Goal: Transaction & Acquisition: Purchase product/service

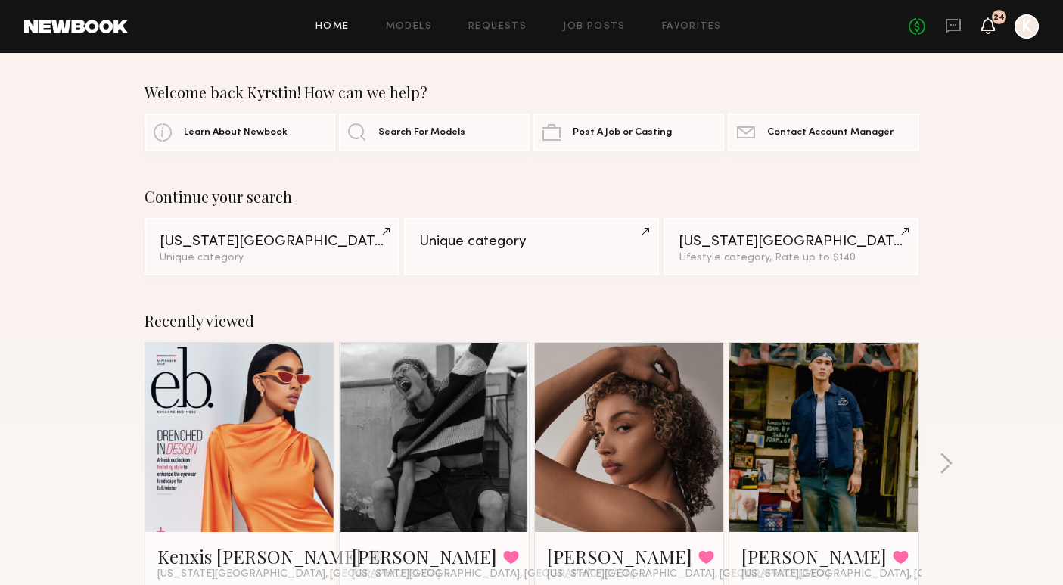
click at [991, 29] on icon at bounding box center [988, 25] width 12 height 11
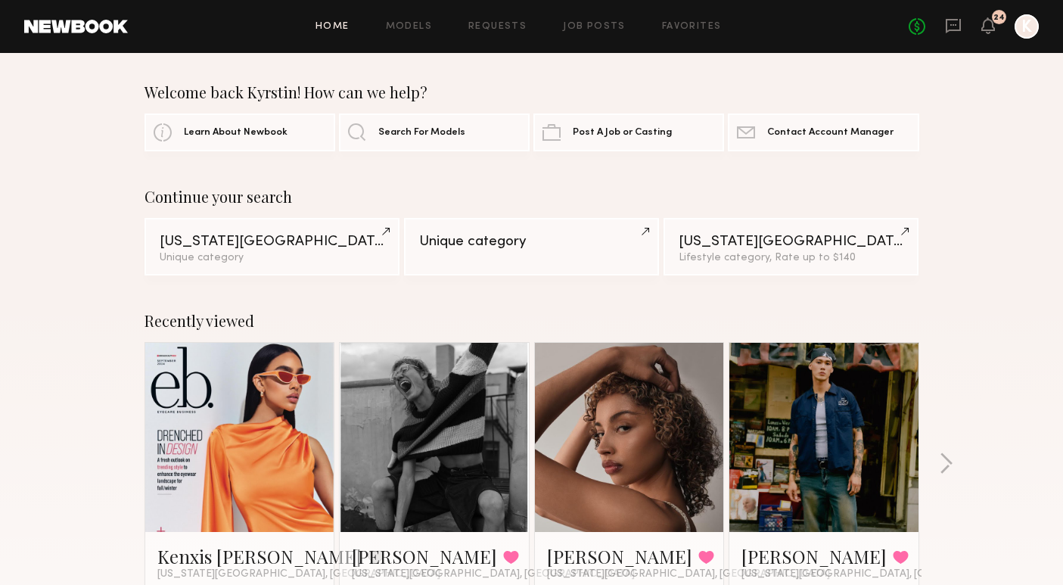
click at [980, 34] on div "No fees up to $5,000 24 K" at bounding box center [974, 26] width 130 height 24
click at [986, 25] on icon at bounding box center [988, 25] width 12 height 11
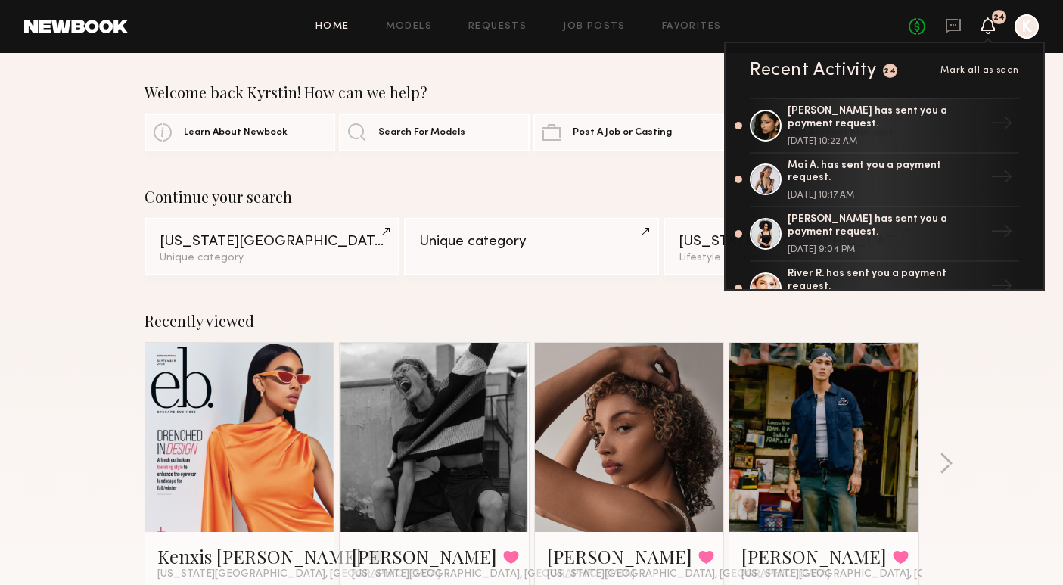
click at [997, 435] on div "Recently viewed Kenxis J. Favorite New York City, NY Austin W. Favorited New Yo…" at bounding box center [531, 471] width 1063 height 355
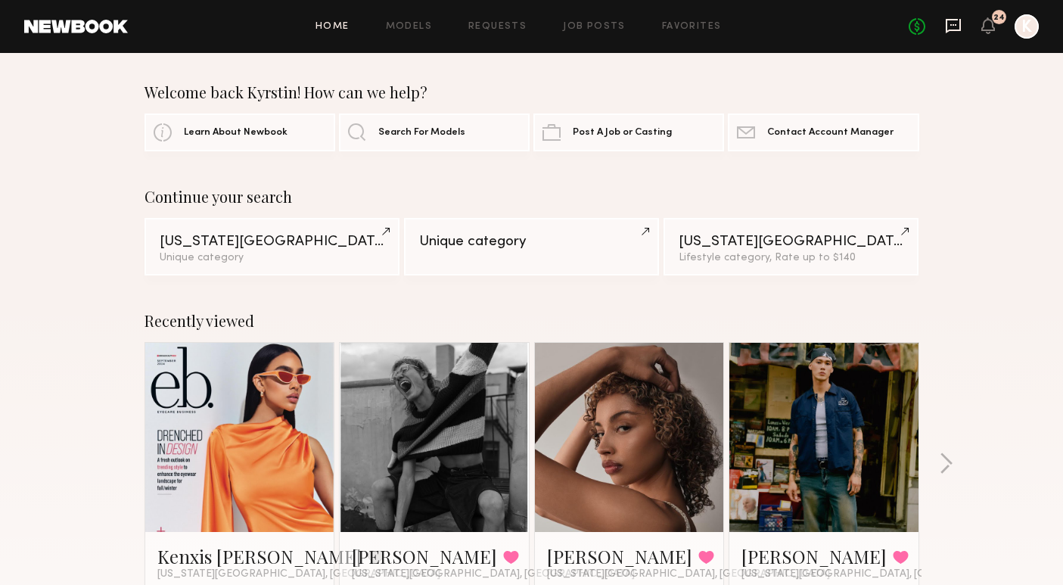
click at [951, 23] on icon at bounding box center [953, 25] width 17 height 17
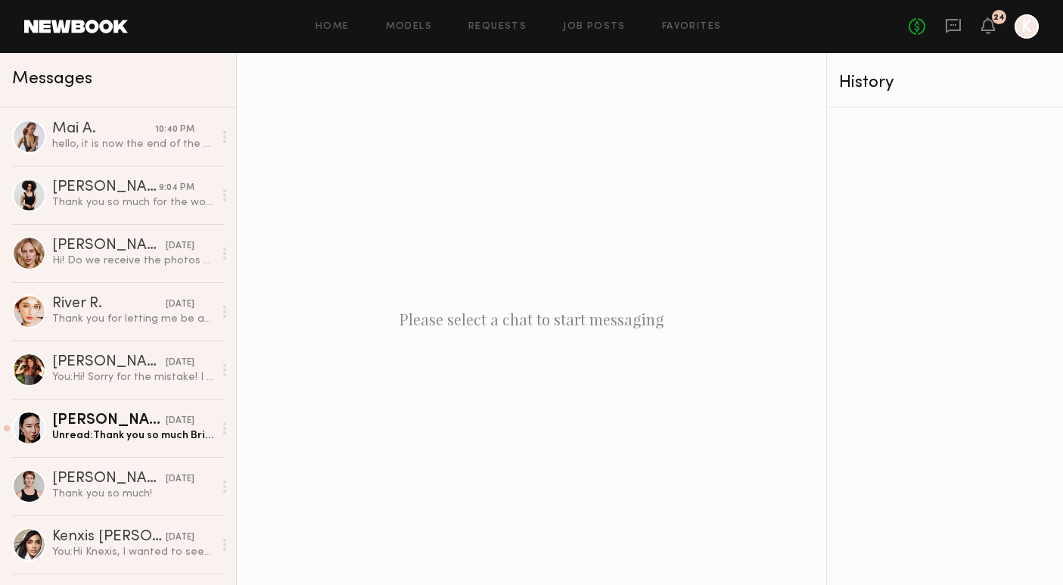
click at [739, 145] on div "Please select a chat to start messaging" at bounding box center [532, 319] width 590 height 532
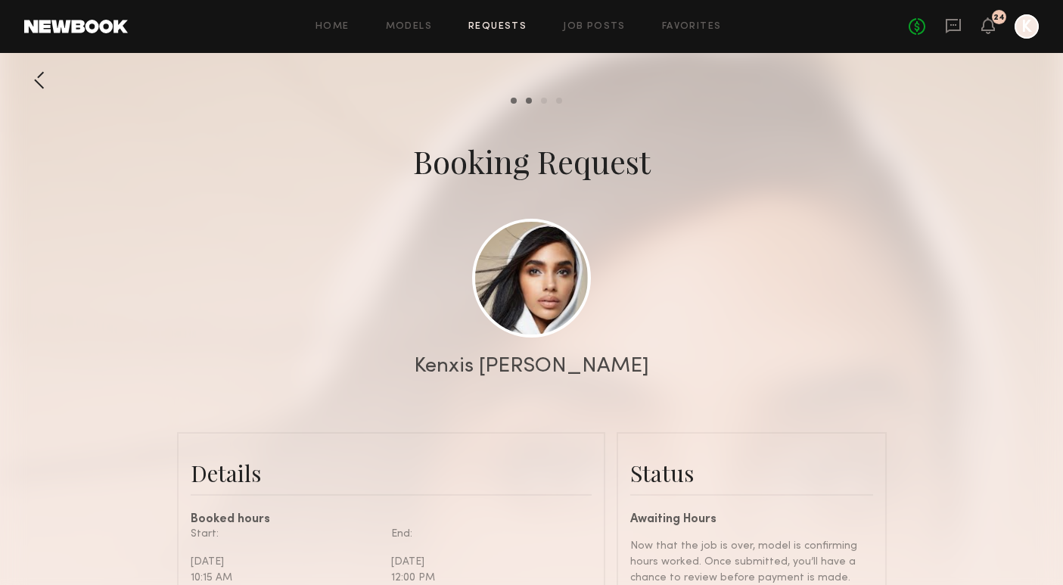
scroll to position [1007, 0]
click at [988, 33] on icon at bounding box center [988, 33] width 5 height 2
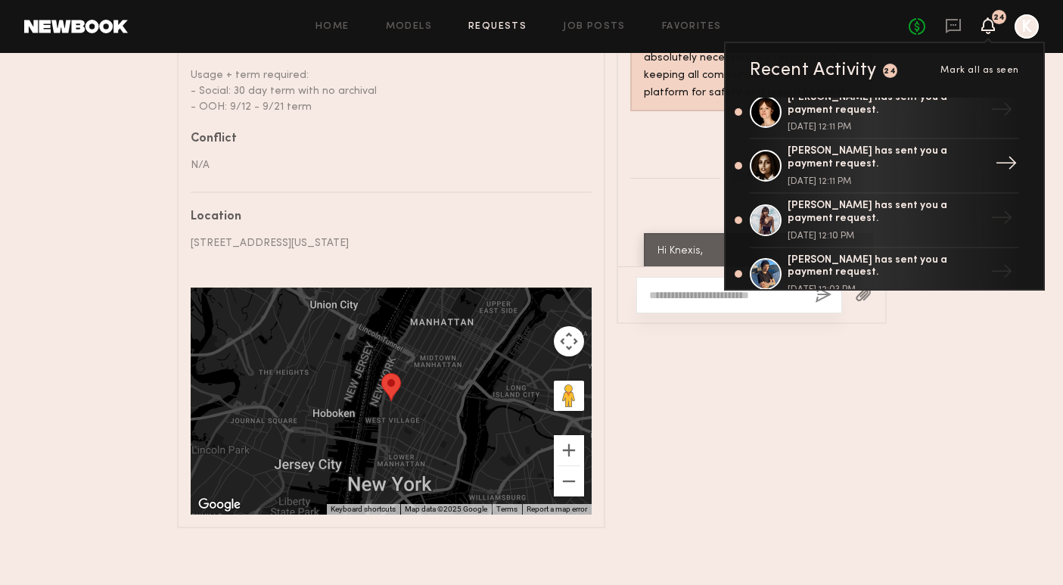
scroll to position [1125, 0]
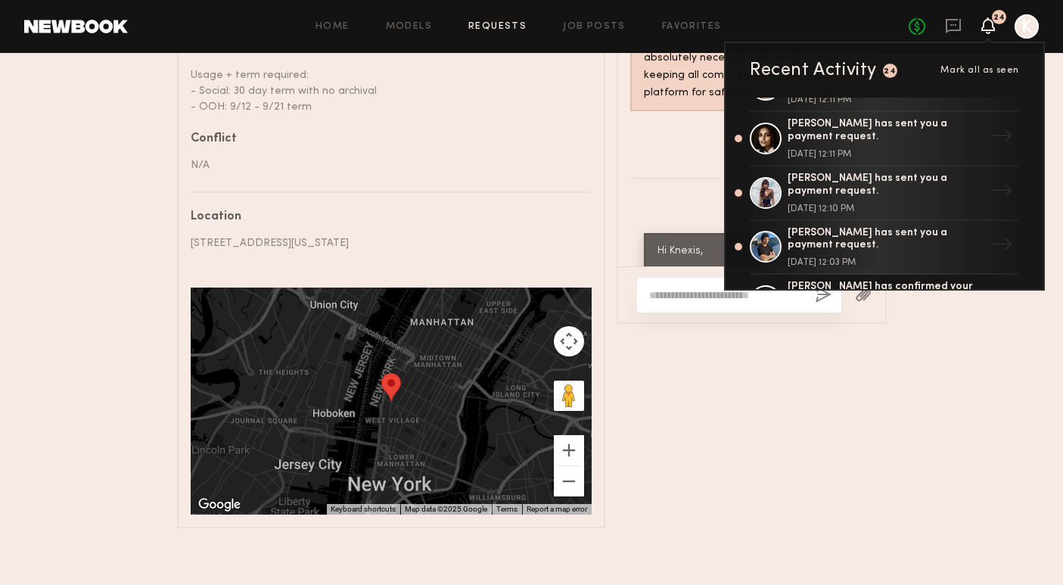
click at [853, 478] on div "Messages Keep direct messages professional and related only to paid job opportu…" at bounding box center [752, 161] width 270 height 735
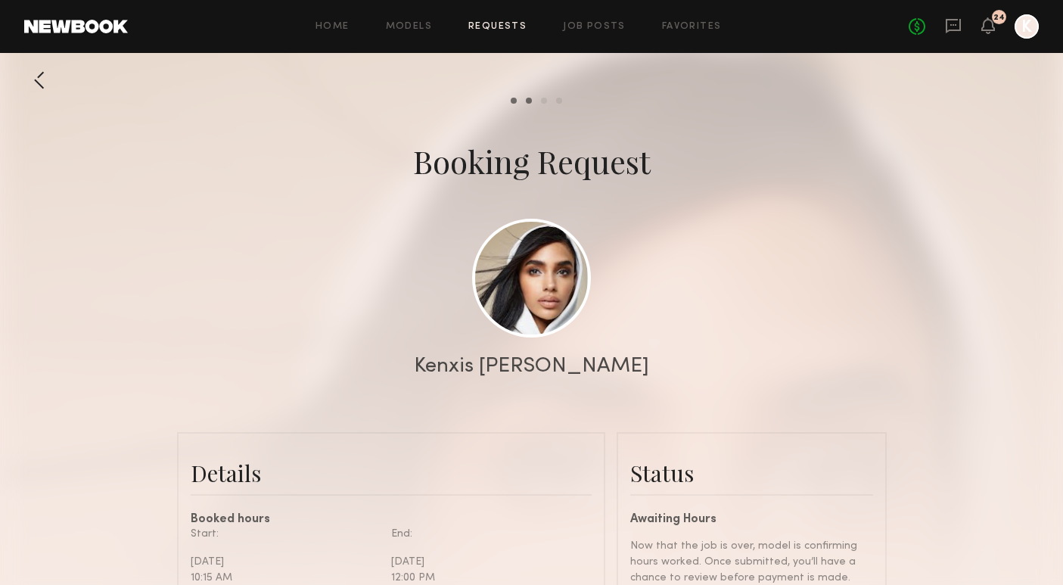
scroll to position [0, 0]
click at [992, 29] on icon at bounding box center [988, 25] width 12 height 11
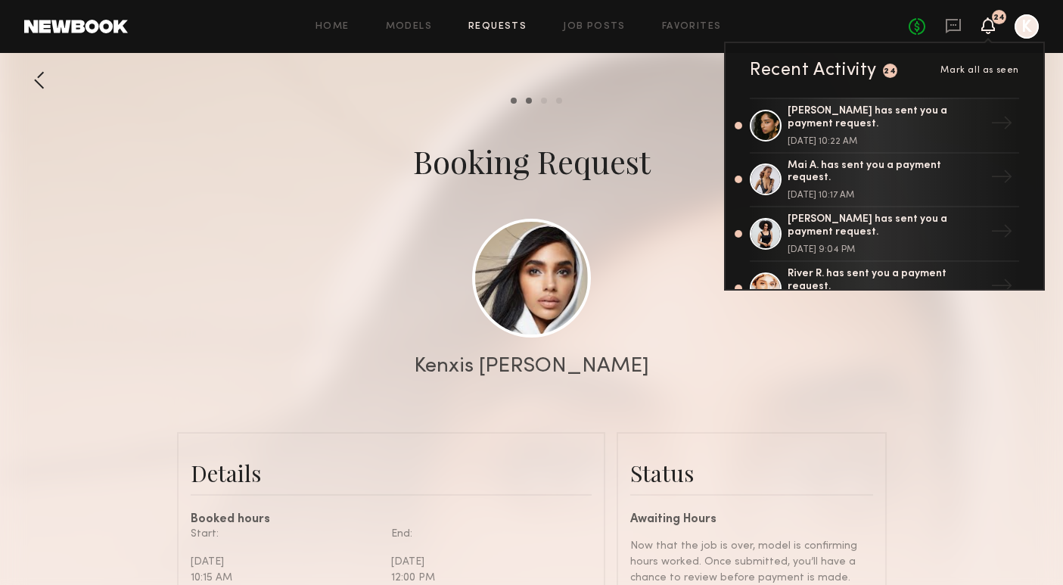
click at [702, 110] on div at bounding box center [531, 303] width 1063 height 606
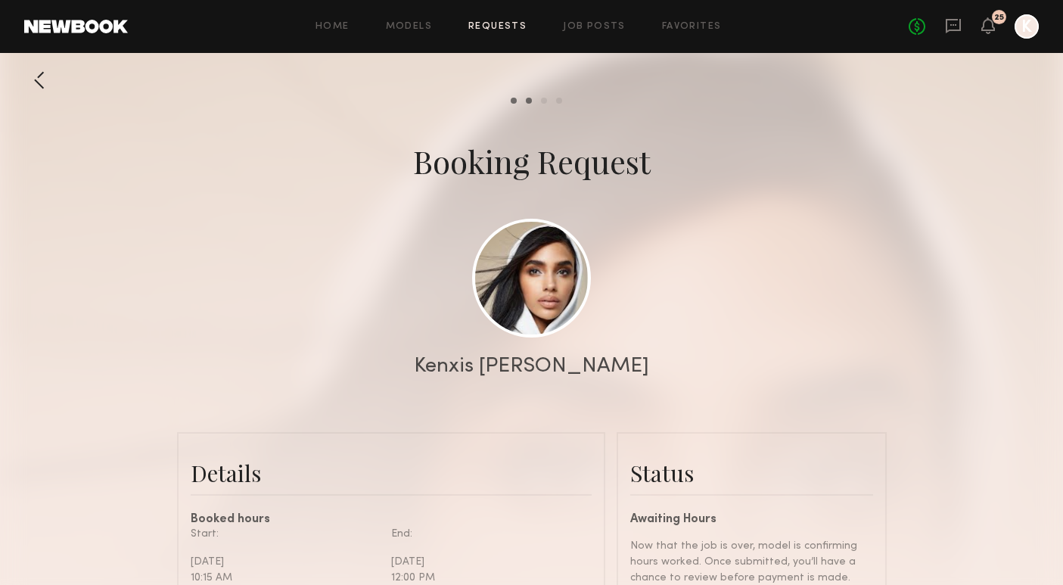
click at [996, 26] on div "No fees up to $5,000 25 K" at bounding box center [974, 26] width 130 height 24
click at [992, 32] on icon at bounding box center [989, 25] width 14 height 17
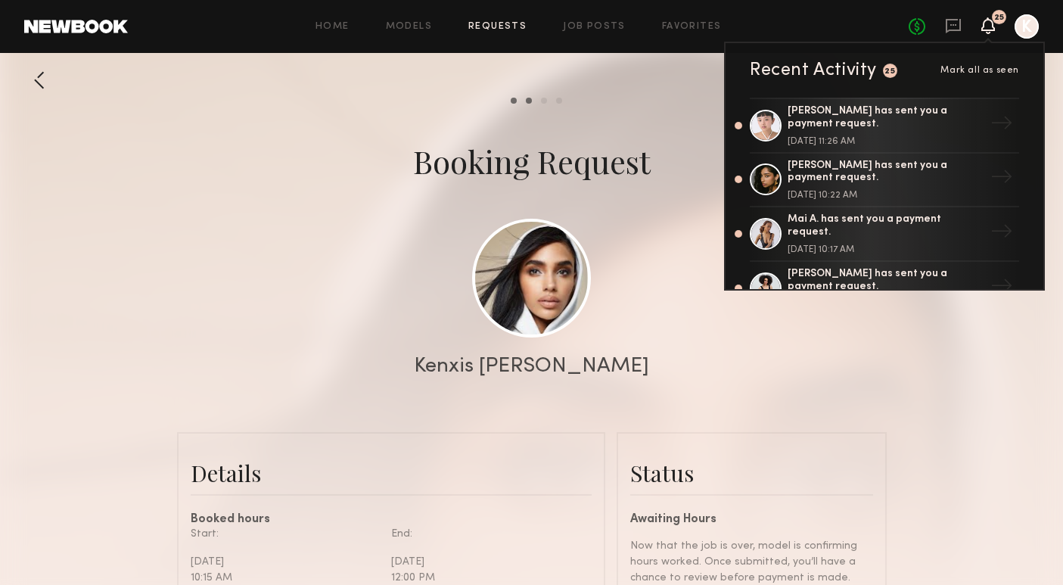
click at [674, 111] on div at bounding box center [531, 303] width 1063 height 606
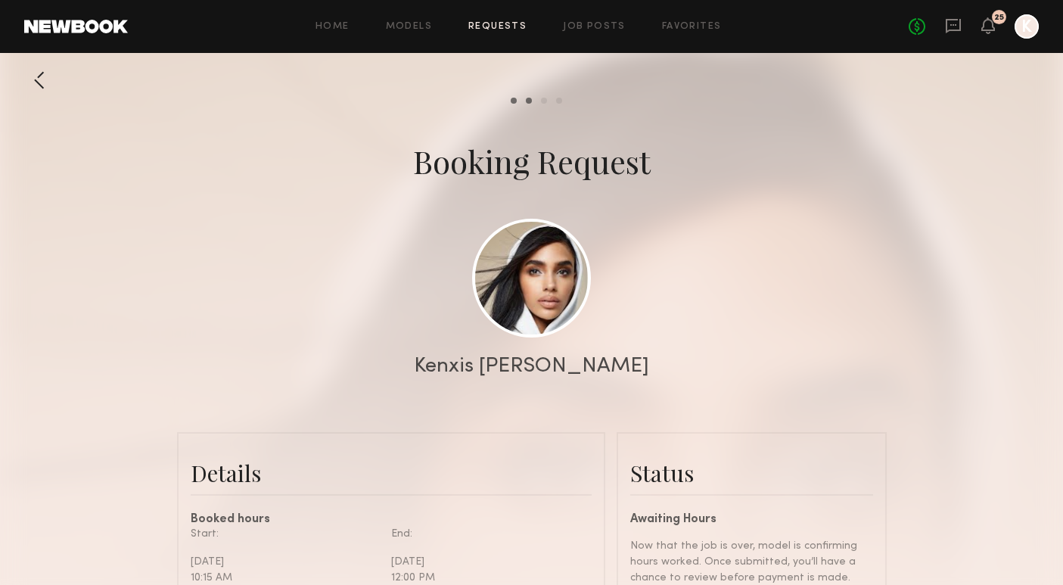
click at [995, 36] on div "No fees up to $5,000 25 K" at bounding box center [974, 26] width 130 height 24
click at [988, 29] on icon at bounding box center [988, 25] width 12 height 11
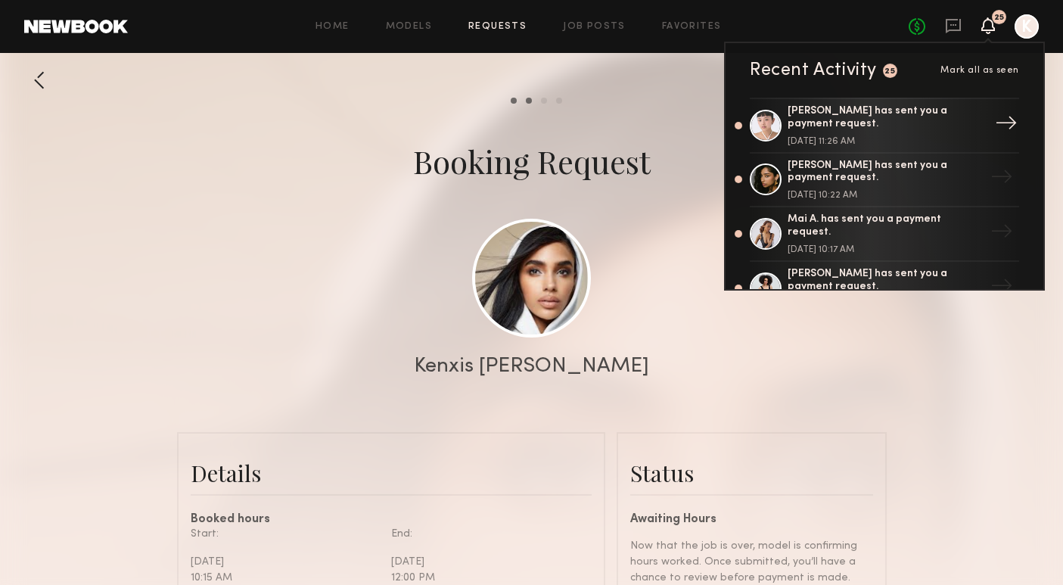
click at [867, 142] on link "Lin M. has sent you a payment request. September 13, 2025 @ 11:26 AM →" at bounding box center [884, 126] width 269 height 56
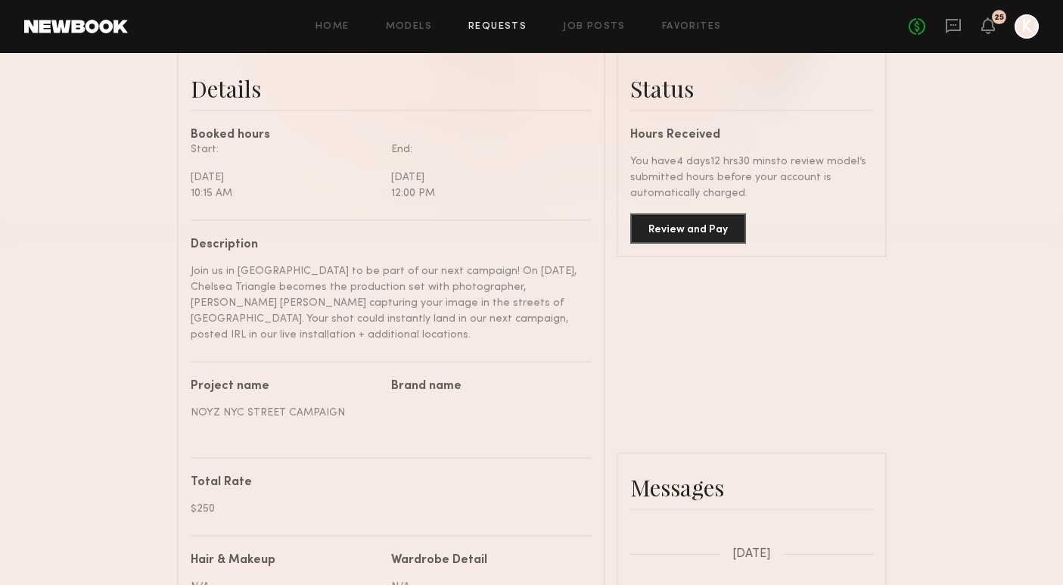
scroll to position [384, 0]
click at [711, 235] on button "Review and Pay" at bounding box center [688, 228] width 116 height 30
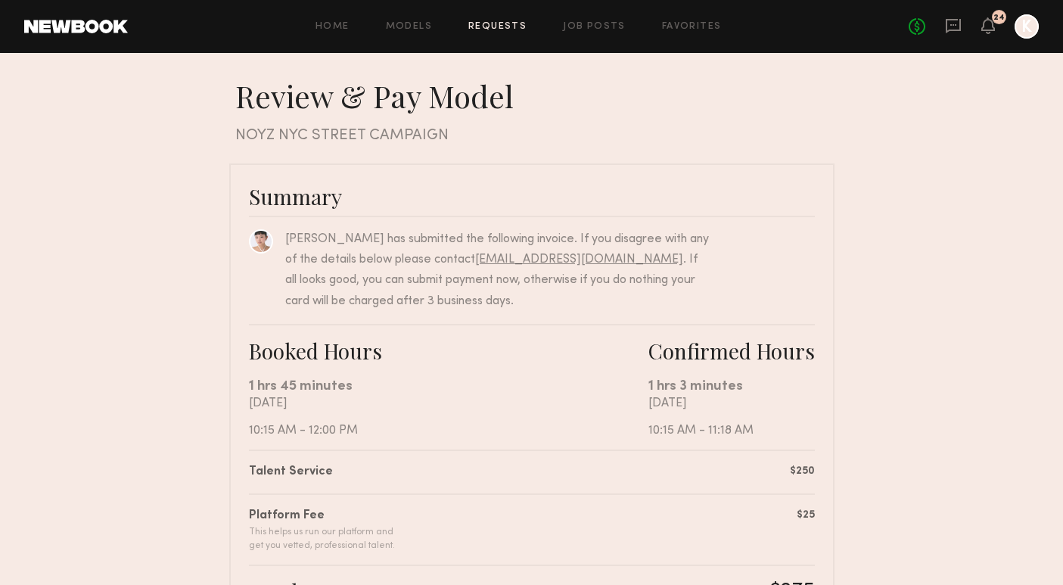
click at [924, 388] on nb-booking-payment "Review & Pay Model Review & Pay Model NOYZ NYC STREET CAMPAIGN Summary Lin M. h…" at bounding box center [531, 510] width 1063 height 866
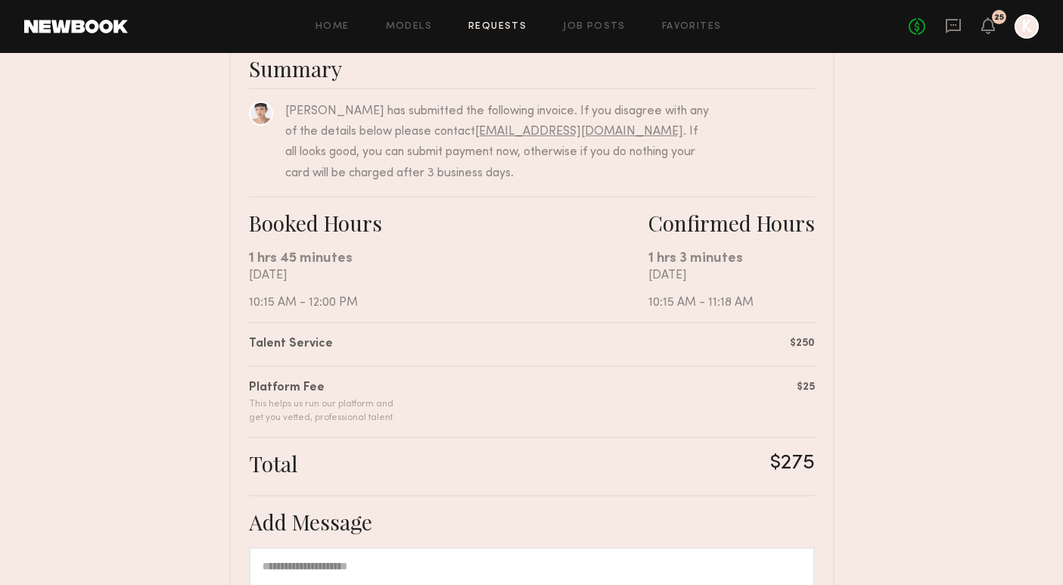
scroll to position [125, 0]
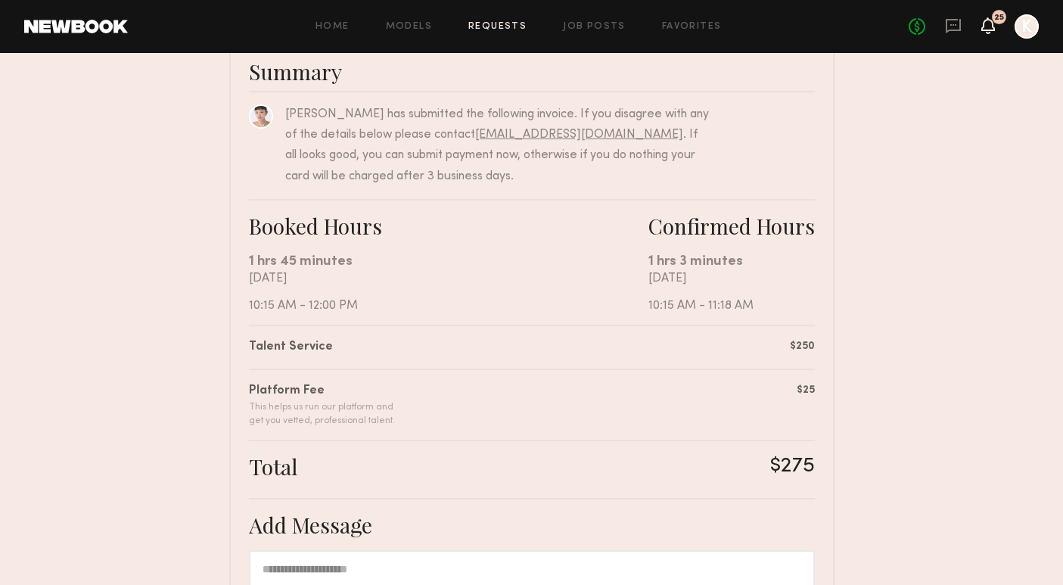
click at [990, 30] on icon at bounding box center [988, 25] width 12 height 11
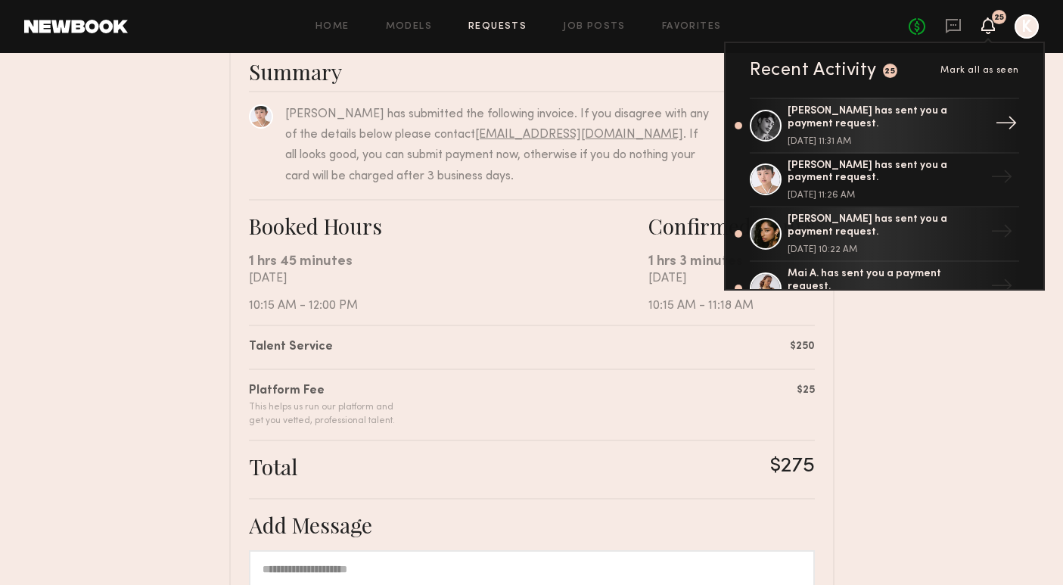
click at [932, 122] on div "Nicholas C. has sent you a payment request." at bounding box center [886, 118] width 197 height 26
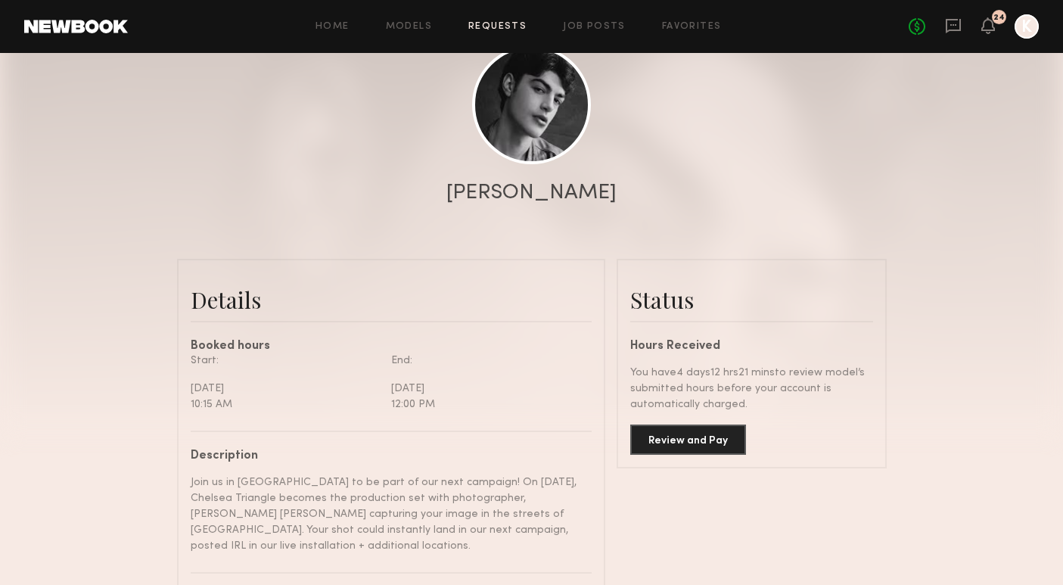
scroll to position [179, 0]
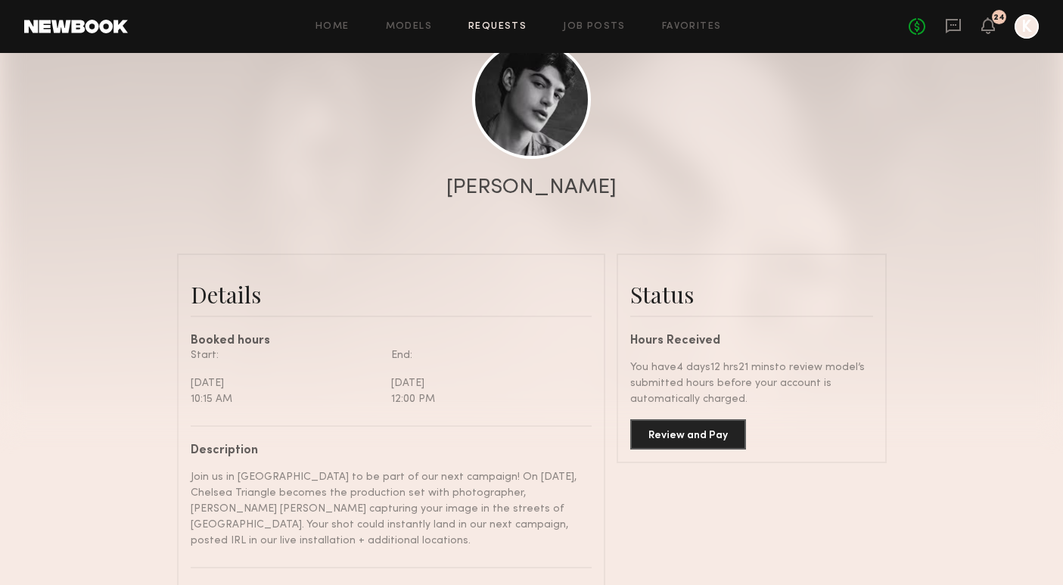
click at [1029, 40] on header "Home Models Requests Job Posts Favorites Sign Out No fees up to $5,000 24 K" at bounding box center [531, 26] width 1063 height 53
click at [1028, 30] on div at bounding box center [1027, 26] width 24 height 24
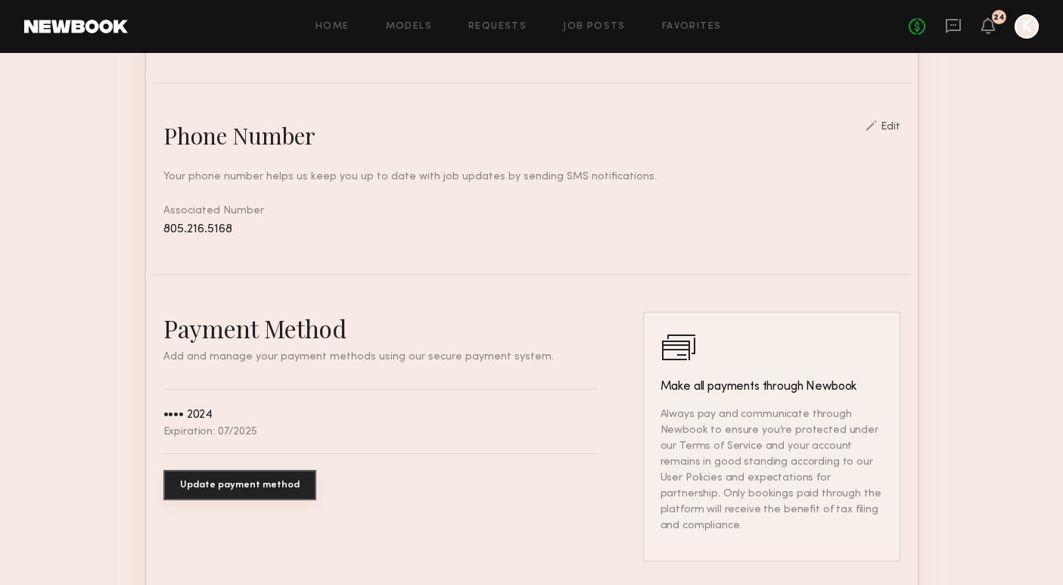
scroll to position [604, 0]
click at [255, 492] on button "Update payment method" at bounding box center [239, 484] width 153 height 30
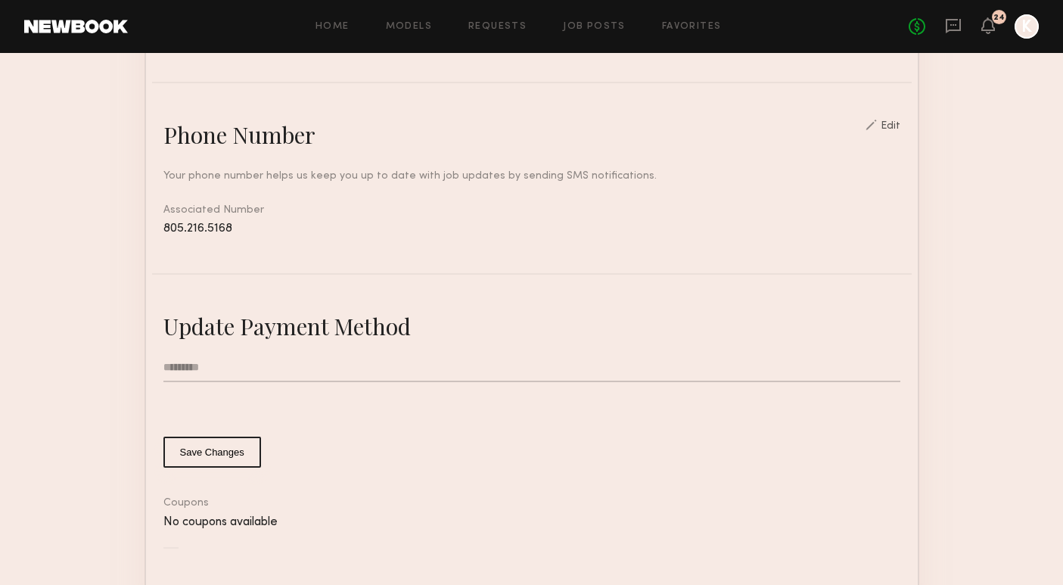
click at [241, 360] on input "text" at bounding box center [531, 367] width 737 height 29
type input "**********"
click at [353, 488] on nb-stripe-card-bind "**********" at bounding box center [531, 430] width 737 height 238
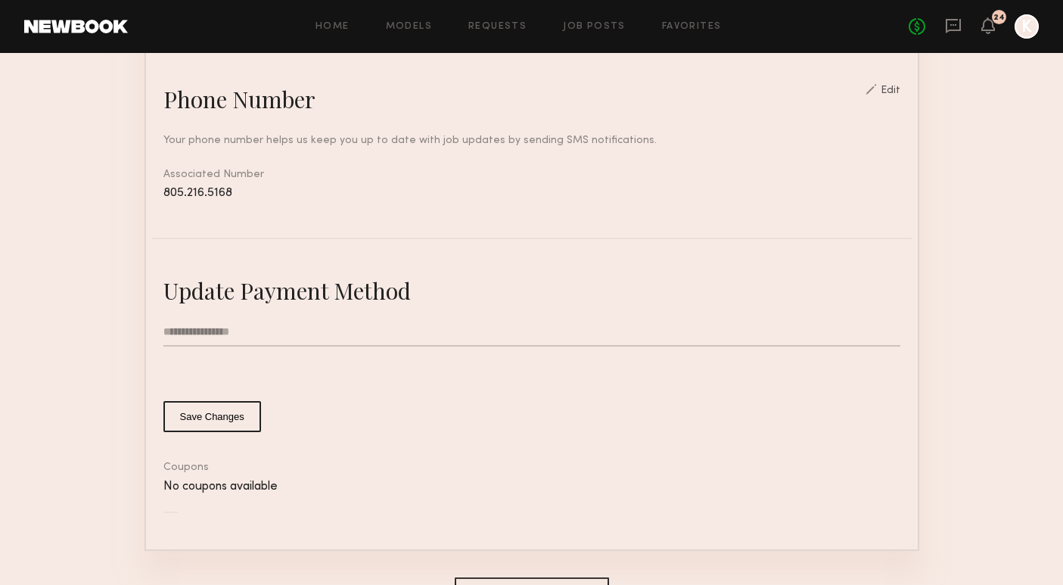
scroll to position [640, 0]
click at [191, 420] on button "Save Changes" at bounding box center [212, 415] width 98 height 31
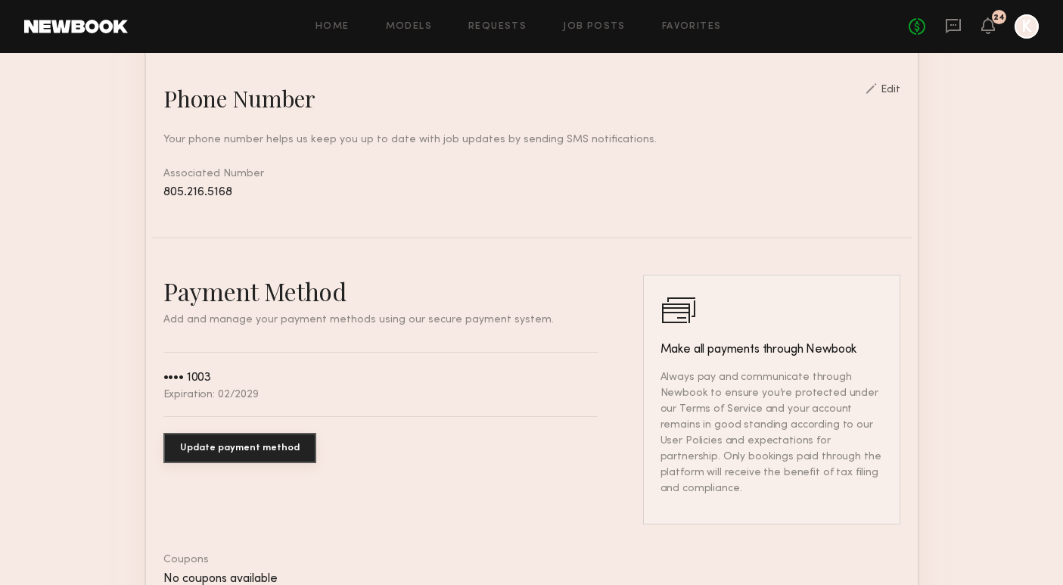
click at [998, 19] on div "24" at bounding box center [999, 18] width 11 height 8
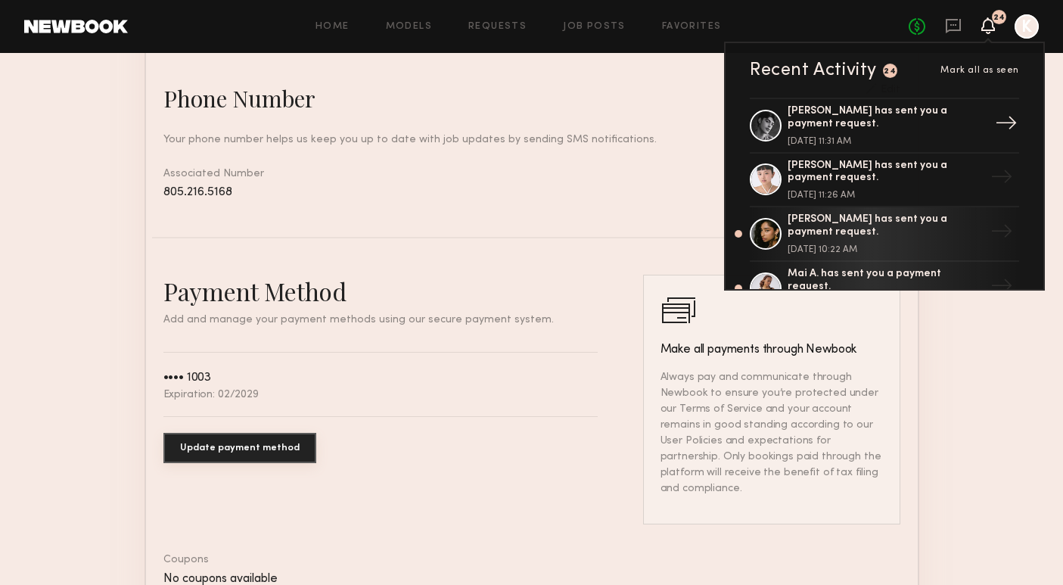
click at [911, 120] on div "Nicholas C. has sent you a payment request." at bounding box center [886, 118] width 197 height 26
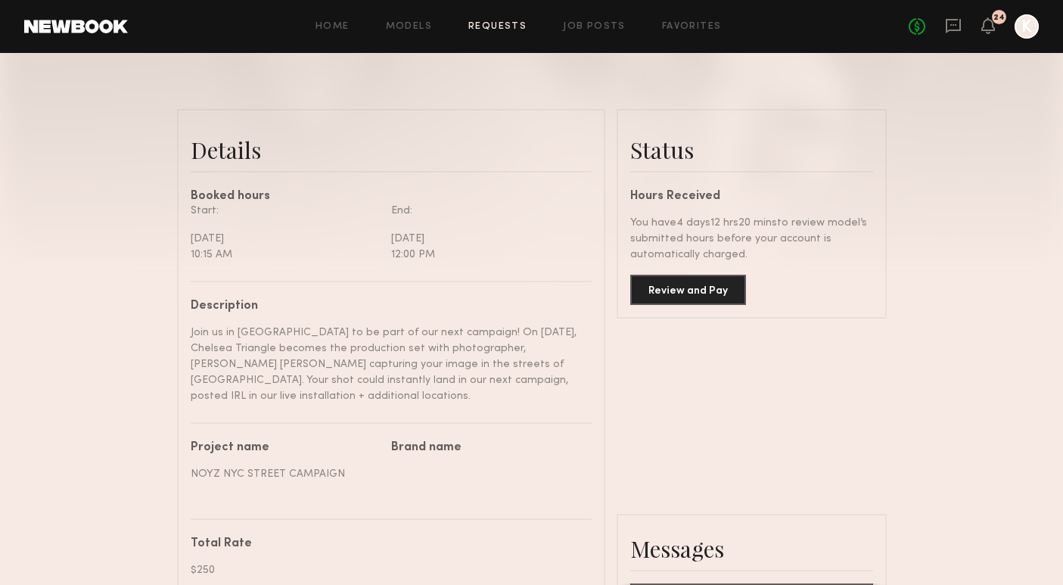
scroll to position [341, 0]
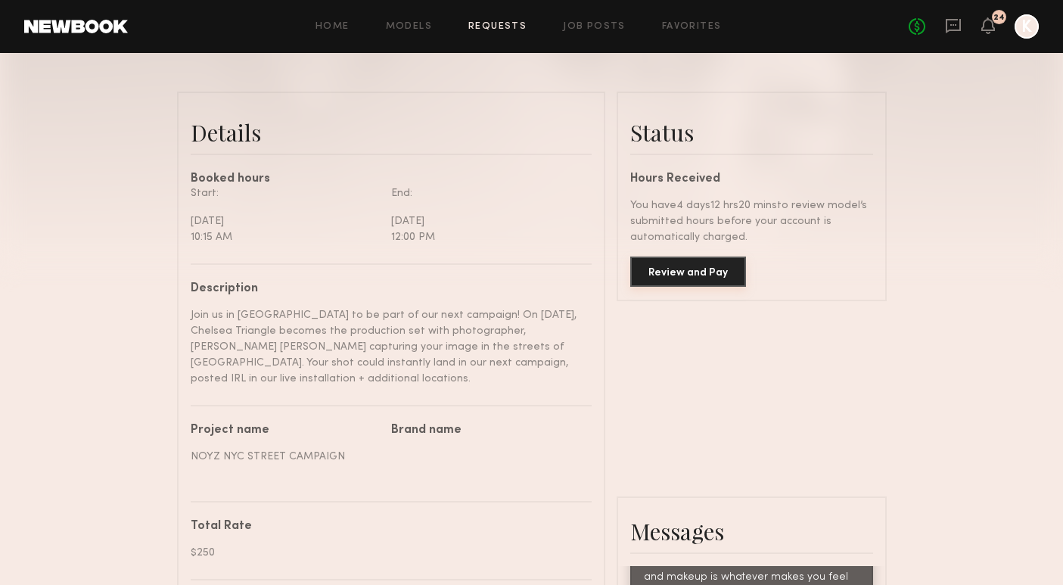
click at [699, 270] on button "Review and Pay" at bounding box center [688, 272] width 116 height 30
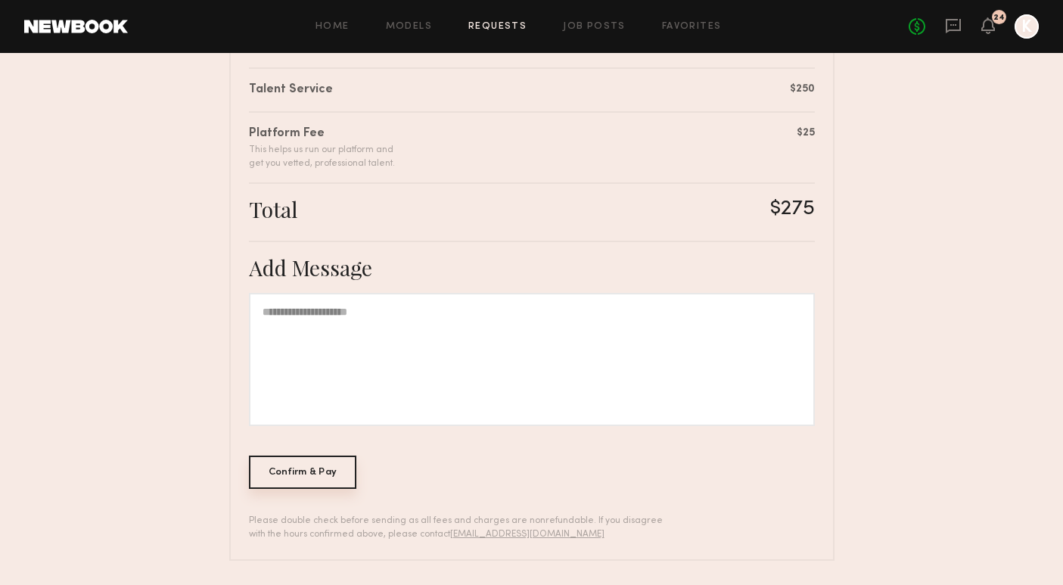
scroll to position [381, 0]
click at [356, 324] on div at bounding box center [532, 360] width 566 height 133
click at [942, 447] on nb-booking-payment "Review & Pay Model Review & Pay Model NOYZ NYC STREET CAMPAIGN Summary Nicholas…" at bounding box center [531, 129] width 1063 height 866
click at [310, 472] on div "Confirm & Pay" at bounding box center [303, 472] width 108 height 33
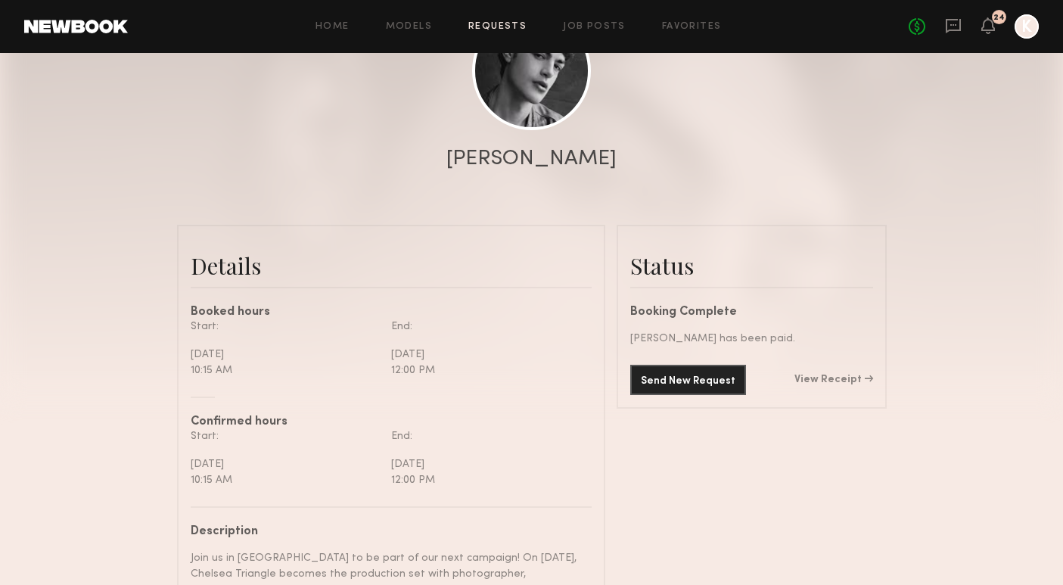
scroll to position [206, 0]
click at [992, 35] on div "24" at bounding box center [989, 26] width 14 height 19
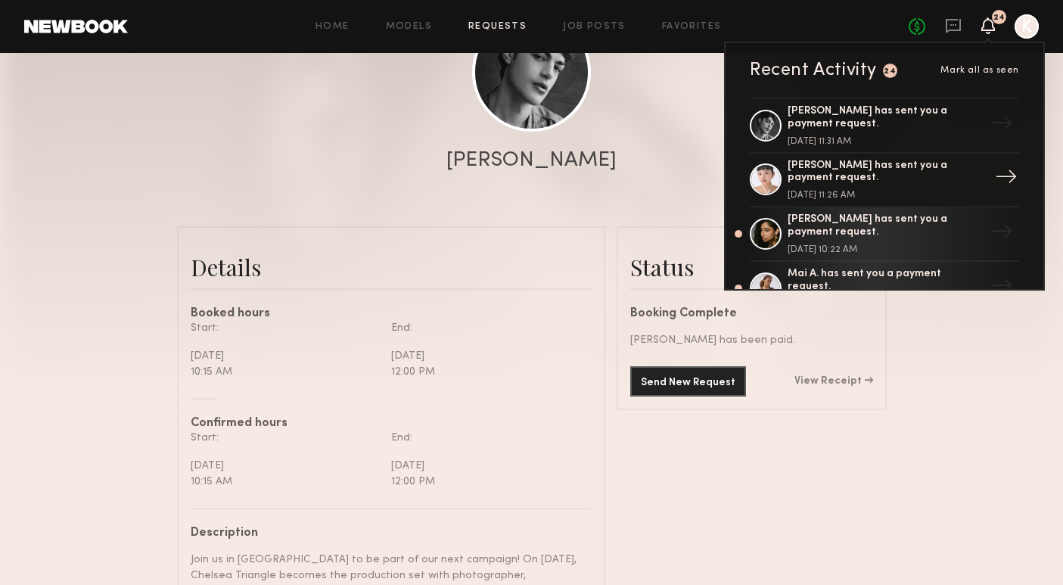
click at [921, 191] on div "September 13, 2025 @ 11:26 AM" at bounding box center [886, 195] width 197 height 9
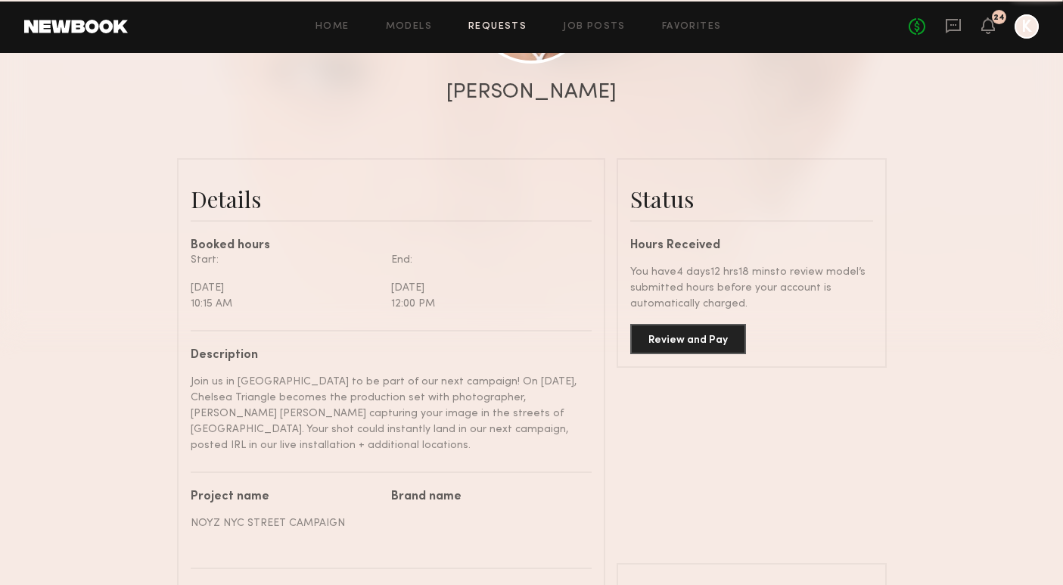
scroll to position [1579, 0]
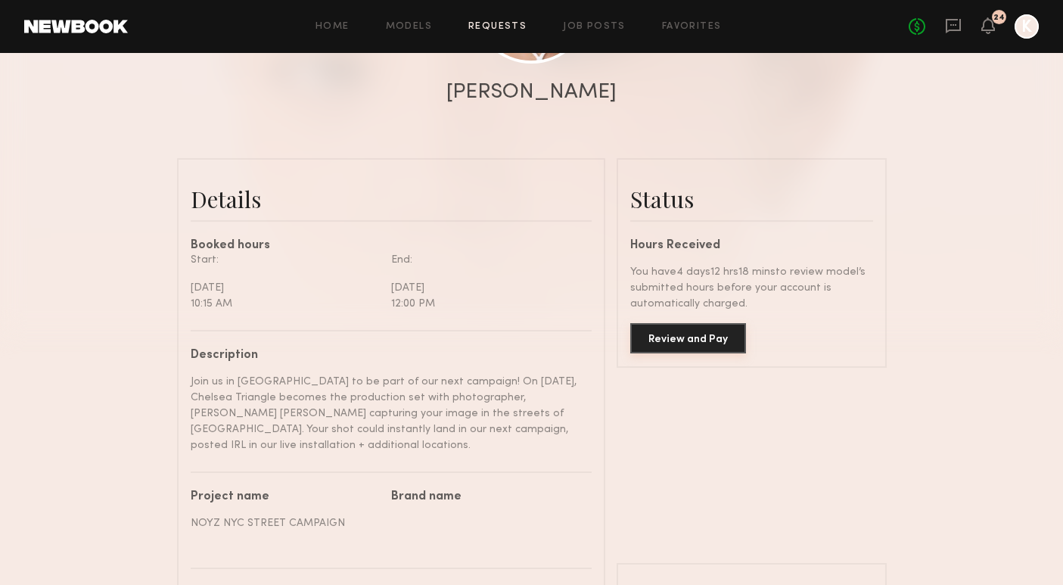
click at [711, 339] on button "Review and Pay" at bounding box center [688, 338] width 116 height 30
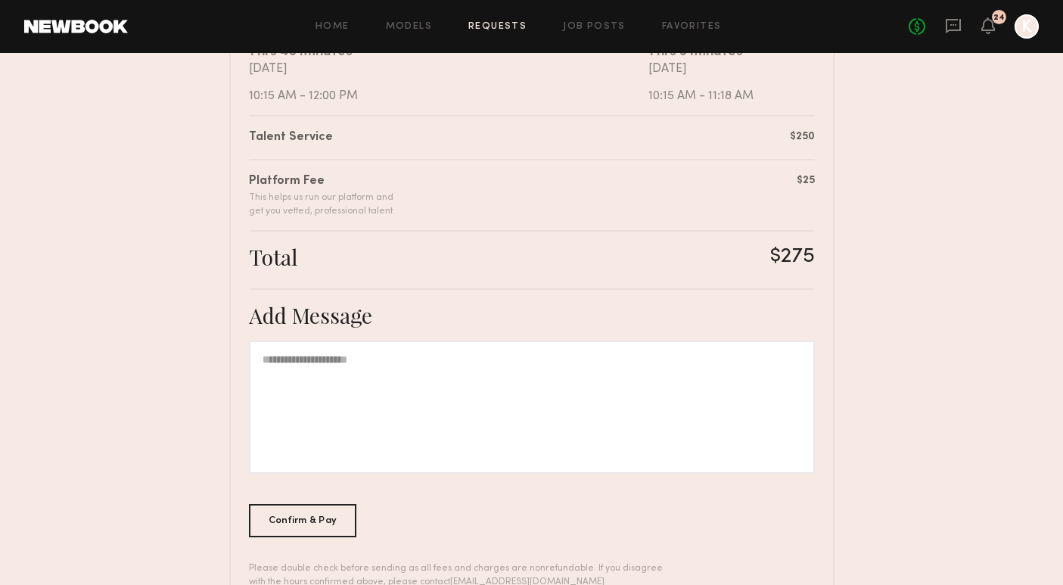
scroll to position [337, 0]
click at [313, 518] on div "Confirm & Pay" at bounding box center [303, 517] width 108 height 33
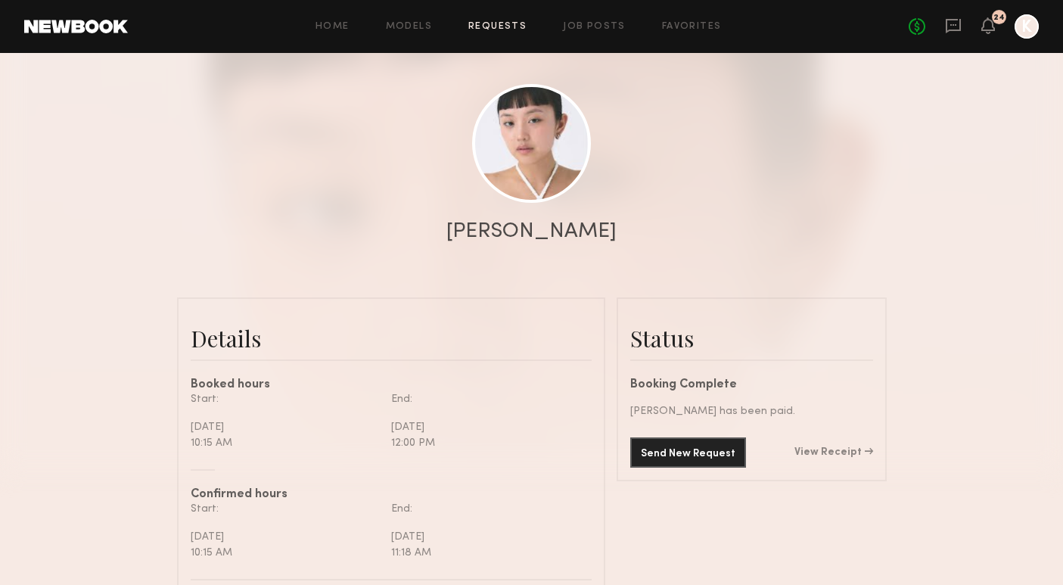
scroll to position [139, 0]
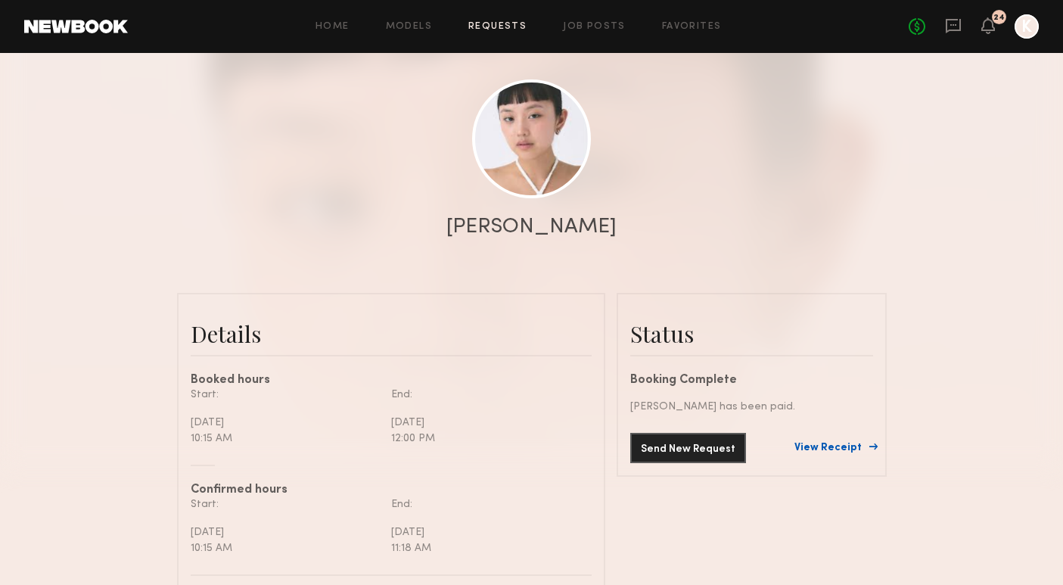
click at [848, 447] on link "View Receipt" at bounding box center [834, 448] width 79 height 11
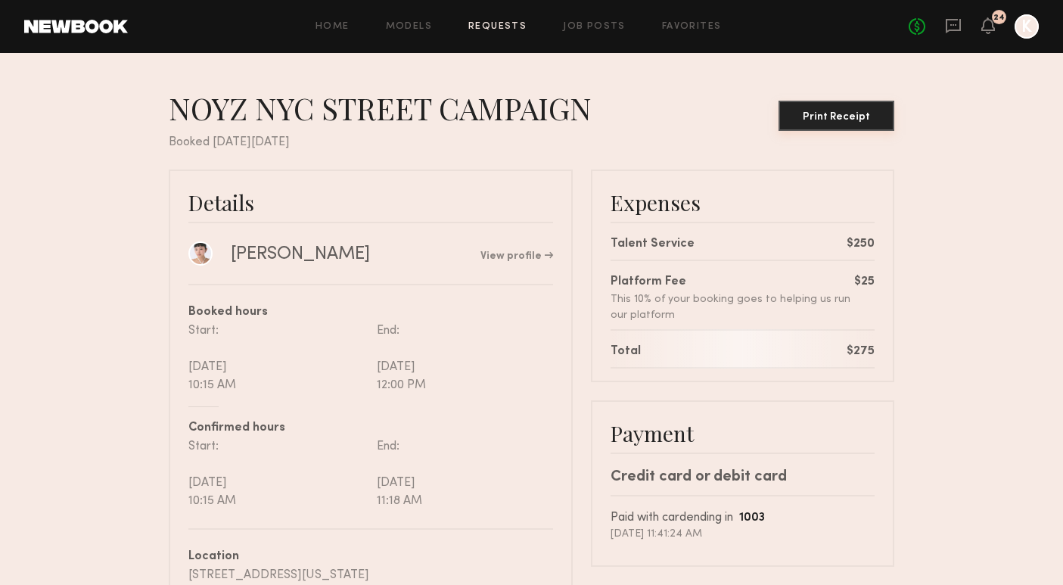
click at [825, 107] on button "Print Receipt" at bounding box center [837, 116] width 116 height 30
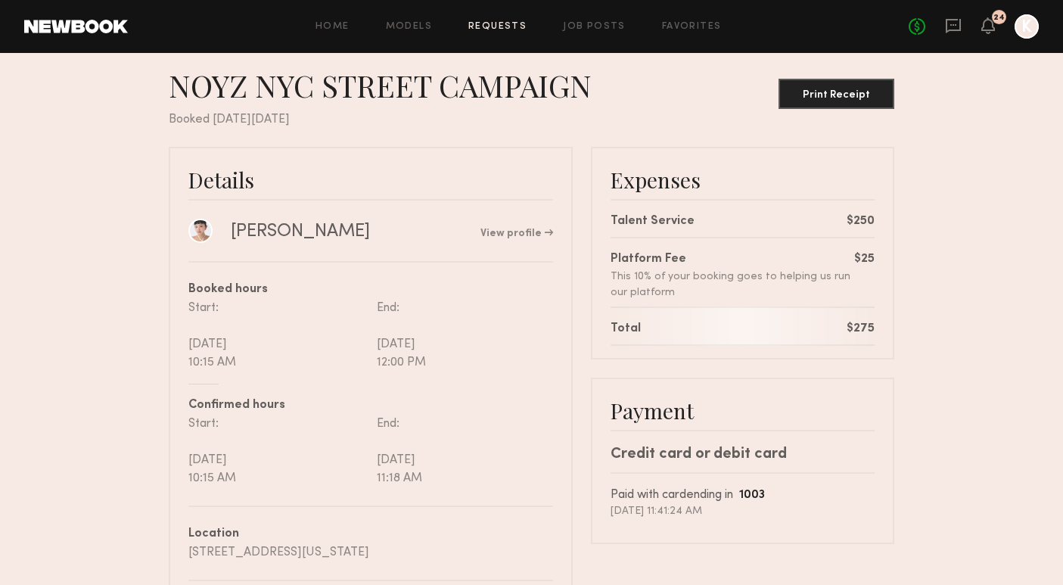
scroll to position [23, 0]
click at [988, 27] on icon at bounding box center [988, 25] width 12 height 11
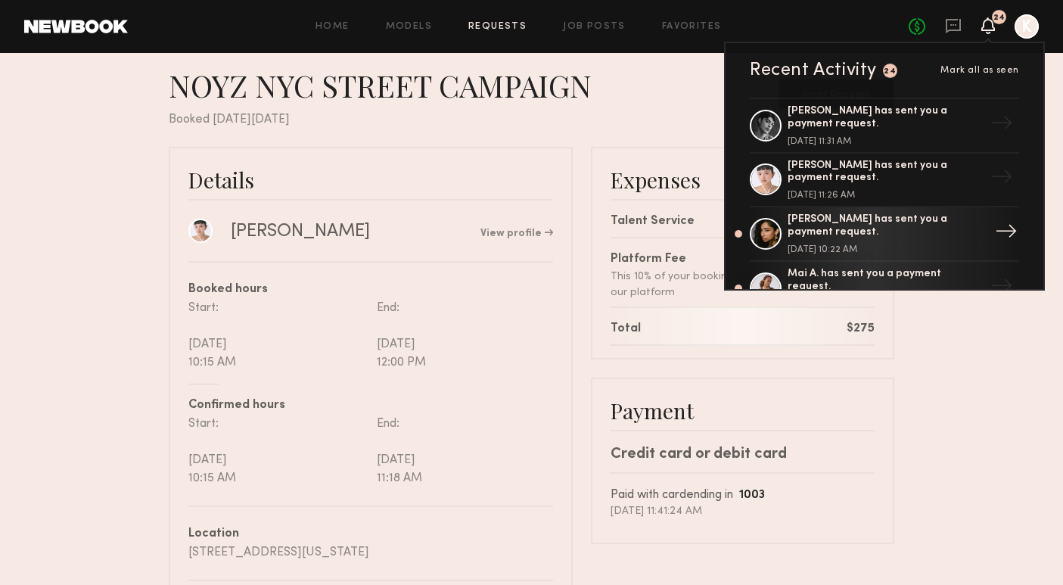
click at [924, 232] on div "Valerie B. has sent you a payment request." at bounding box center [886, 226] width 197 height 26
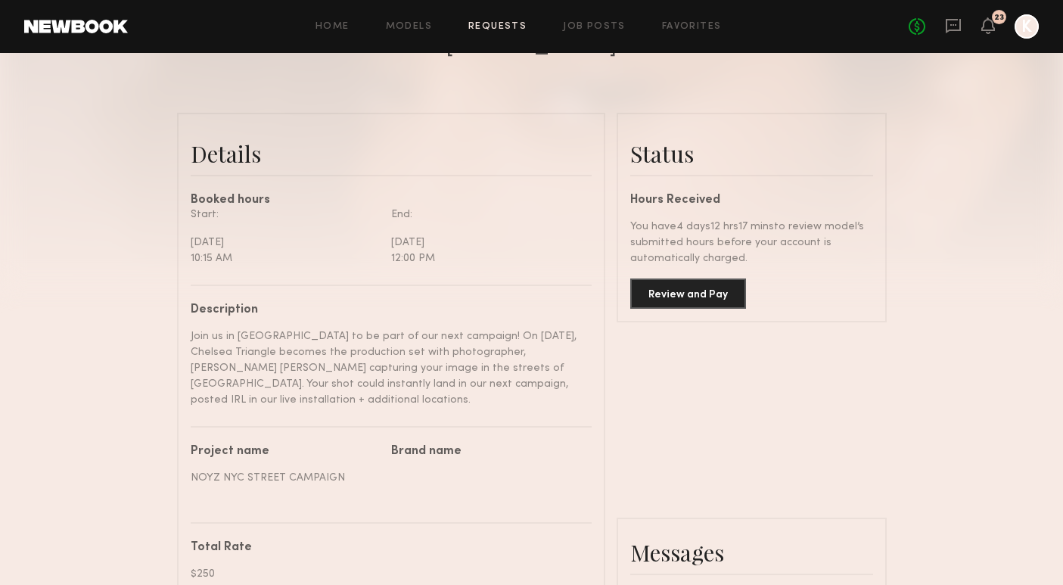
scroll to position [288, 0]
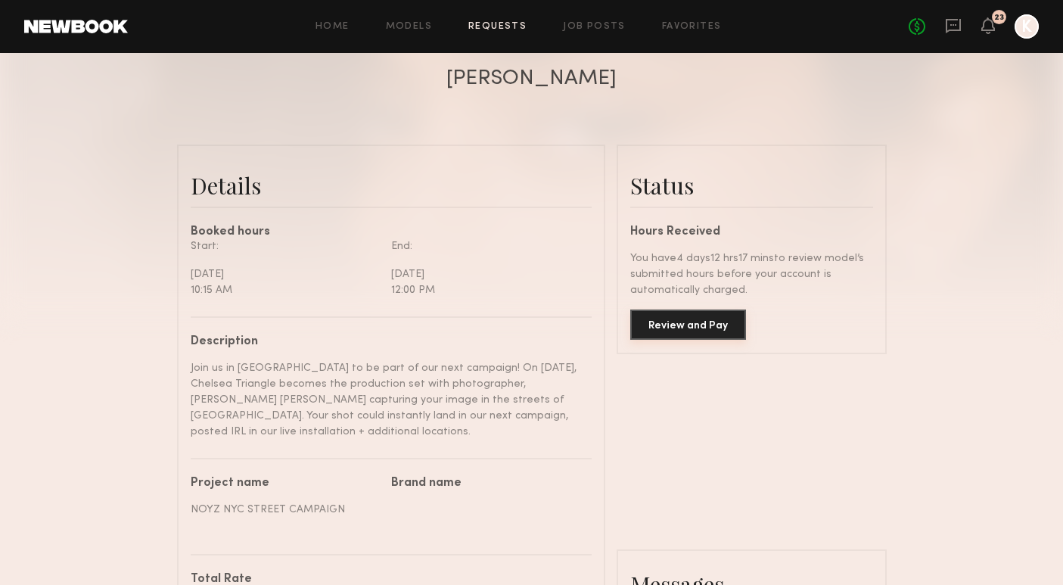
click at [715, 330] on button "Review and Pay" at bounding box center [688, 325] width 116 height 30
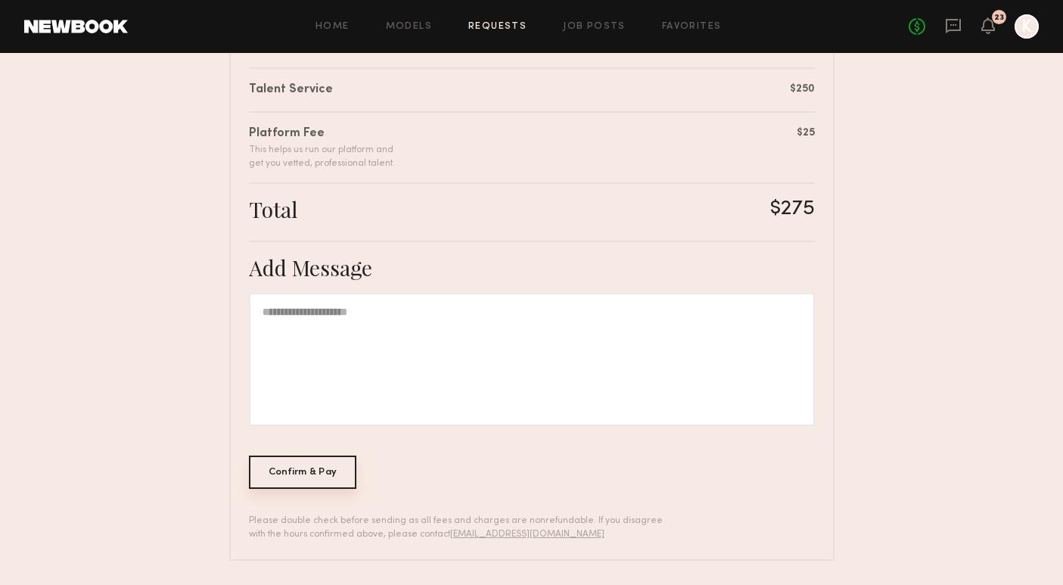
scroll to position [381, 0]
click at [292, 481] on div "Confirm & Pay" at bounding box center [303, 472] width 108 height 33
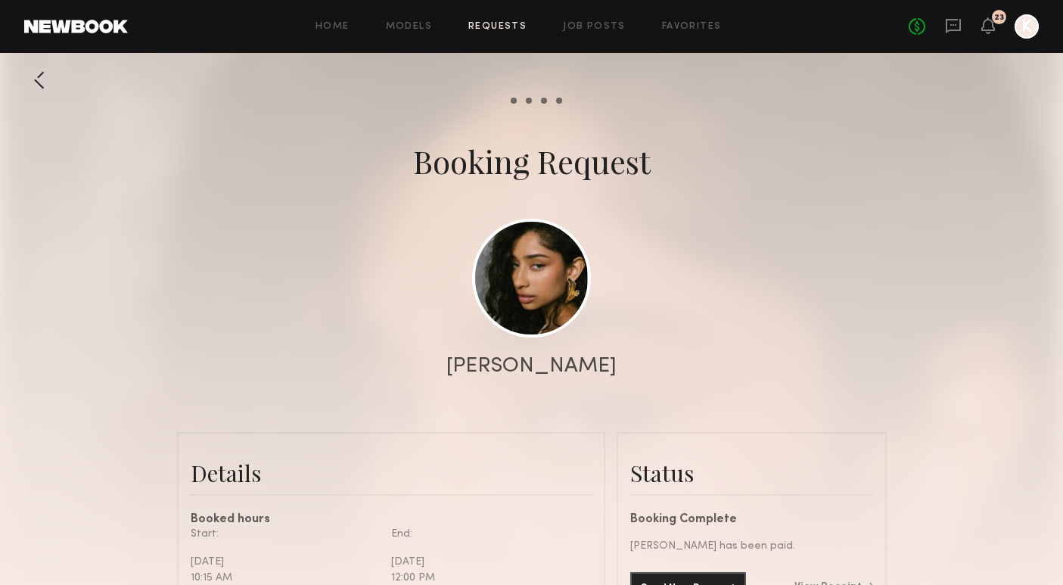
scroll to position [1308, 0]
click at [985, 31] on icon at bounding box center [989, 25] width 14 height 17
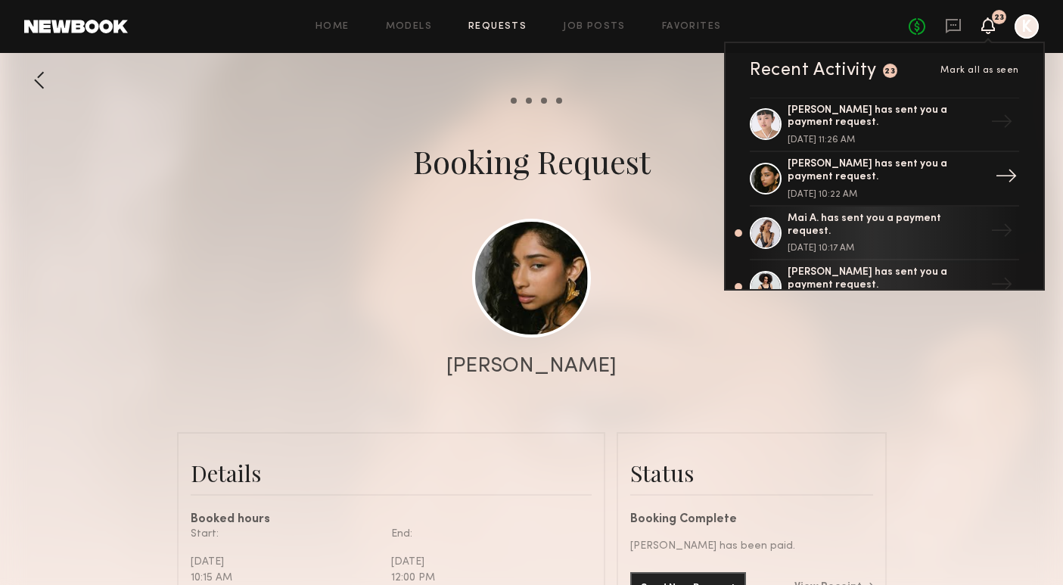
scroll to position [58, 0]
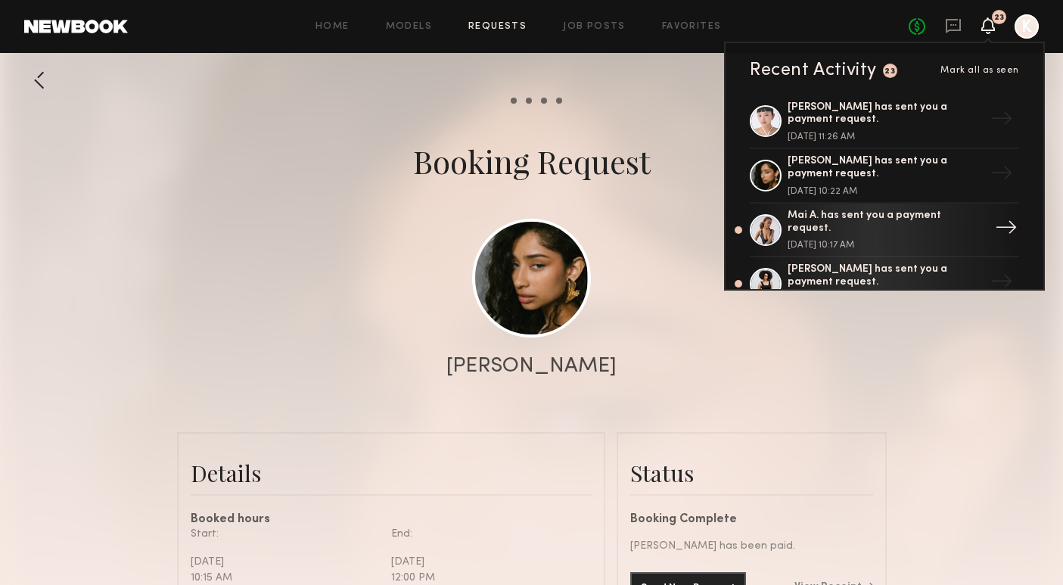
click at [940, 226] on div "Mai A. has sent you a payment request. September 13, 2025 @ 10:17 AM" at bounding box center [886, 230] width 197 height 41
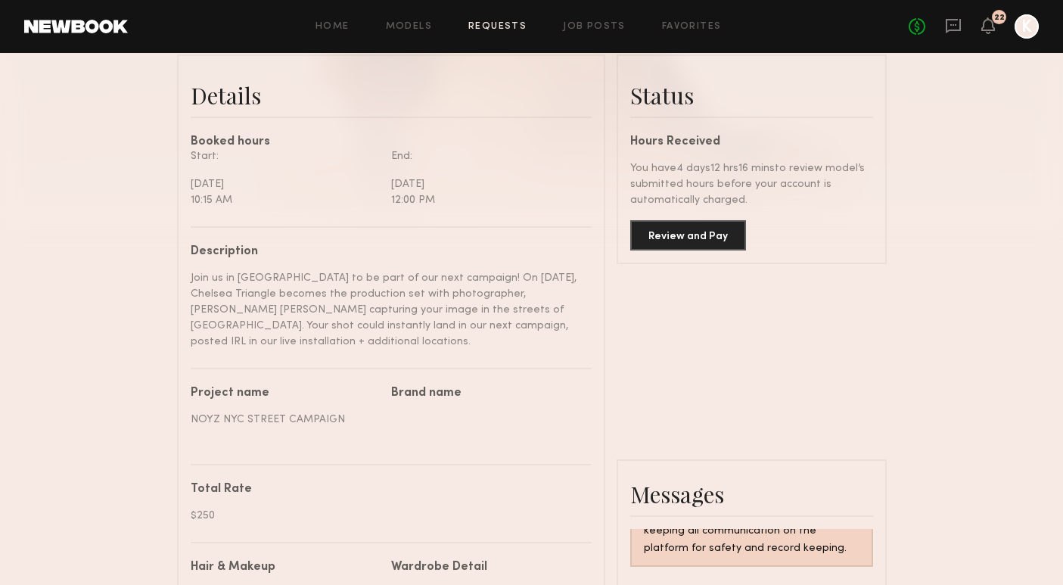
scroll to position [377, 0]
click at [723, 248] on button "Review and Pay" at bounding box center [688, 235] width 116 height 30
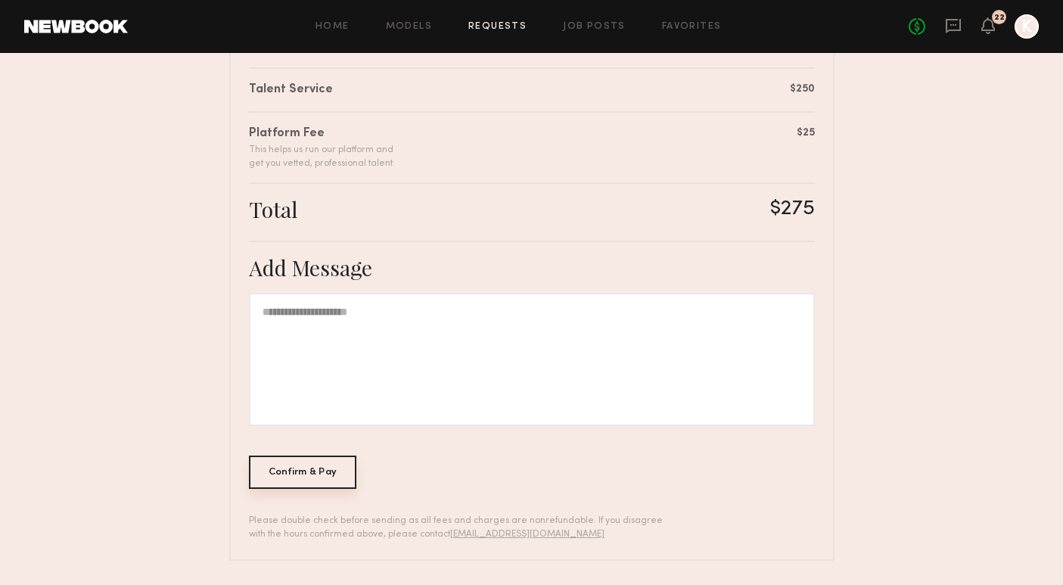
scroll to position [381, 0]
click at [335, 471] on div "Confirm & Pay" at bounding box center [303, 472] width 108 height 33
click at [318, 481] on div "Confirm & Pay" at bounding box center [303, 472] width 108 height 33
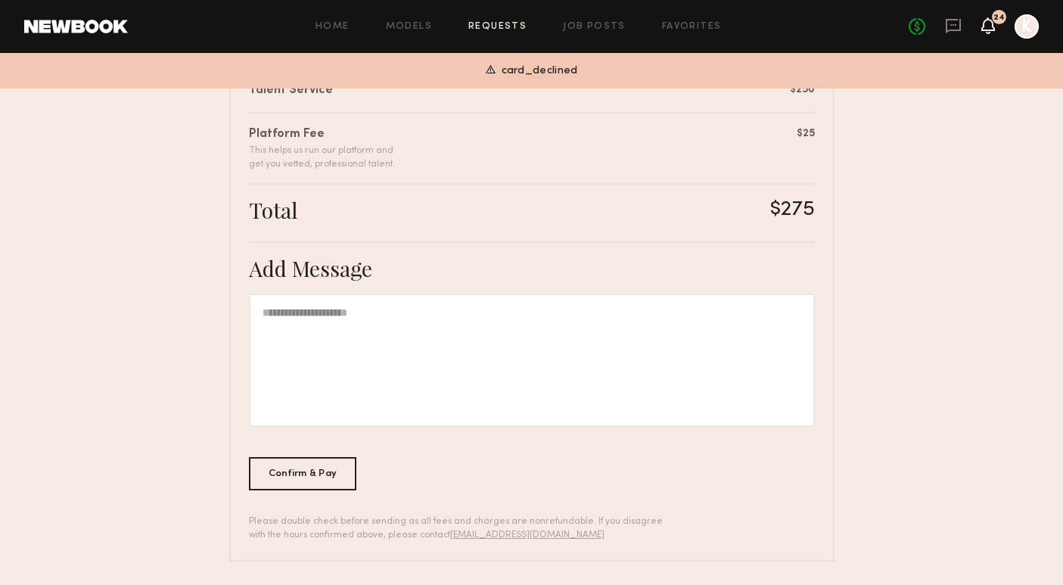
click at [992, 30] on icon at bounding box center [988, 25] width 12 height 11
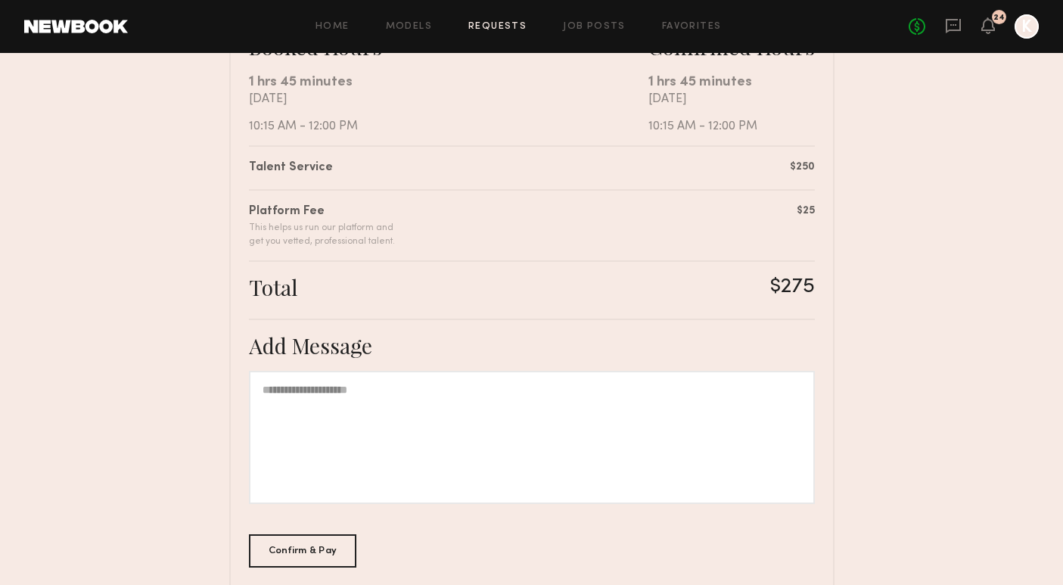
scroll to position [306, 0]
click at [316, 538] on div "Confirm & Pay" at bounding box center [303, 548] width 108 height 33
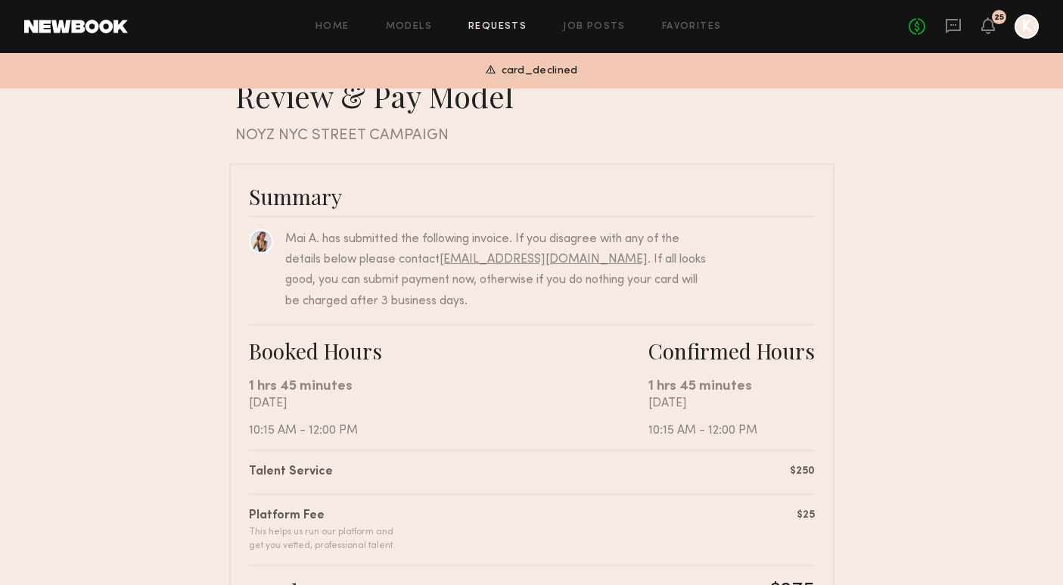
scroll to position [0, 0]
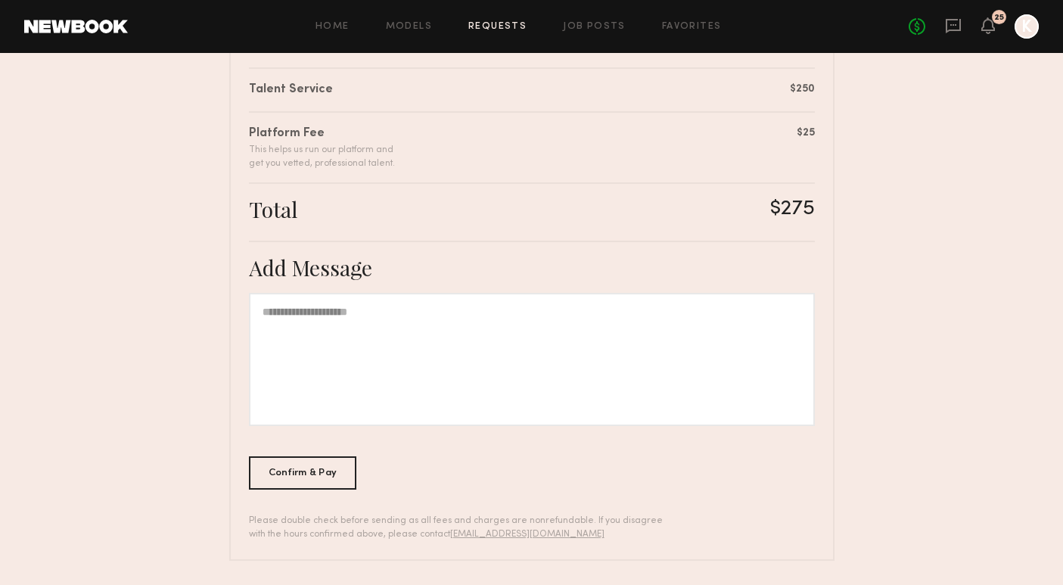
scroll to position [381, 0]
click at [310, 472] on div "Confirm & Pay" at bounding box center [303, 472] width 108 height 33
click at [304, 475] on div "Confirm & Pay" at bounding box center [303, 472] width 108 height 33
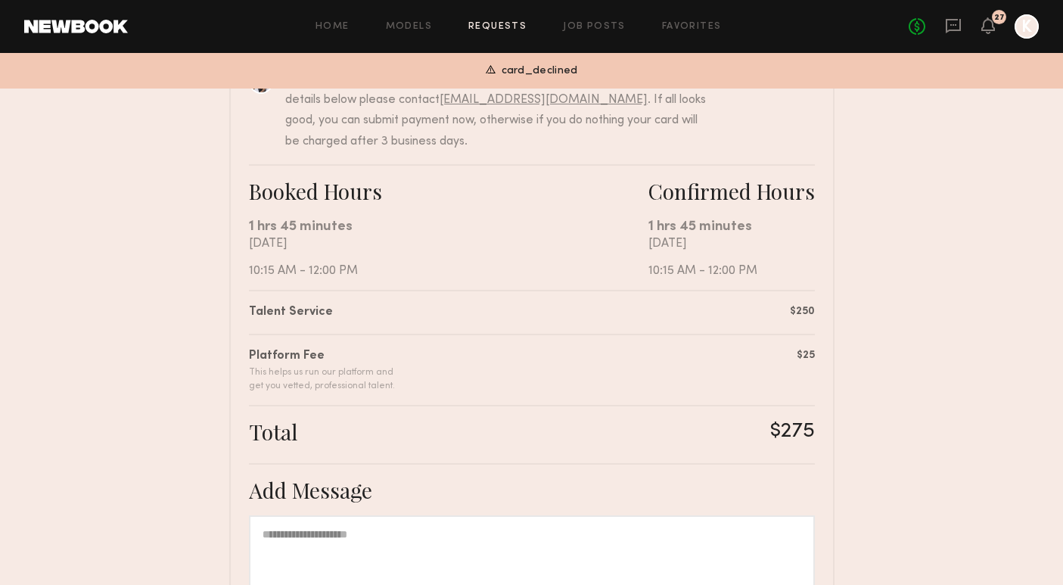
scroll to position [61, 0]
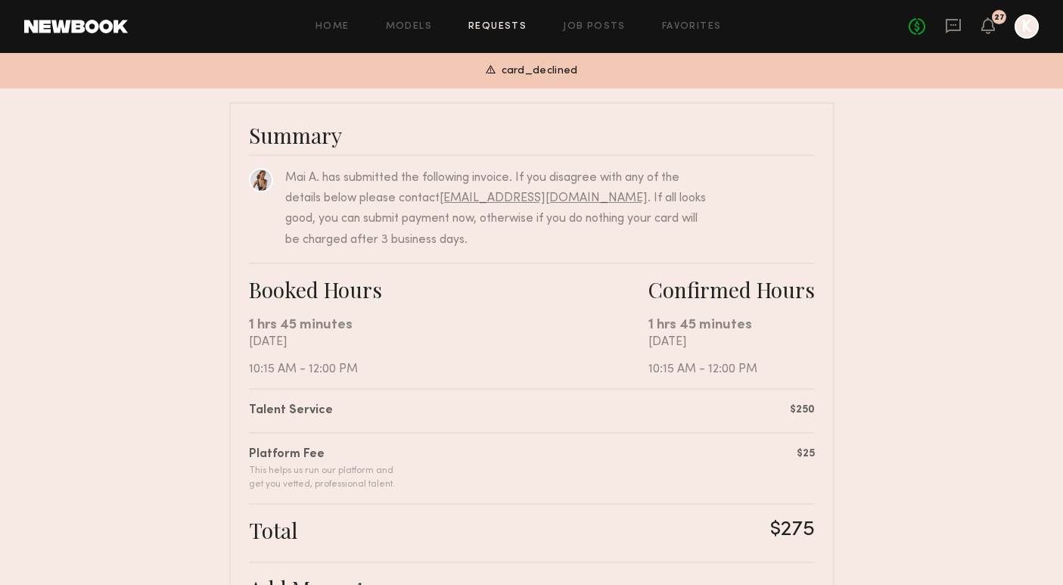
click at [500, 22] on link "Requests" at bounding box center [498, 27] width 58 height 10
